Goal: Check status: Check status

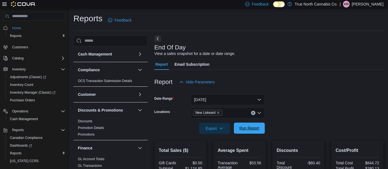
click at [253, 128] on span "Run Report" at bounding box center [250, 128] width 20 height 6
click at [260, 102] on button "[DATE]" at bounding box center [228, 99] width 74 height 11
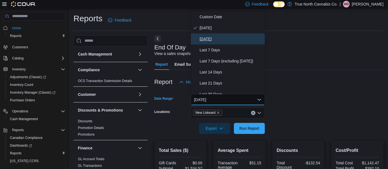
click at [212, 42] on button "[DATE]" at bounding box center [228, 38] width 74 height 11
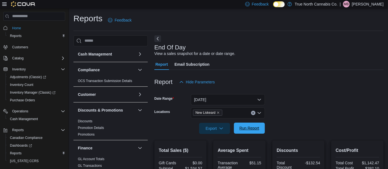
click at [251, 128] on span "Run Report" at bounding box center [250, 128] width 20 height 6
